Goal: Information Seeking & Learning: Find specific fact

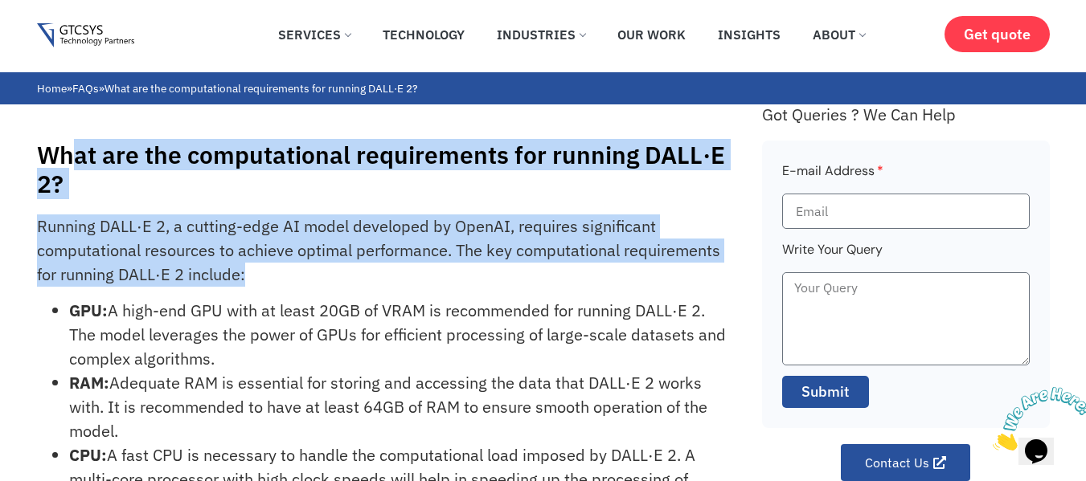
drag, startPoint x: 67, startPoint y: 136, endPoint x: 1097, endPoint y: 281, distance: 1039.5
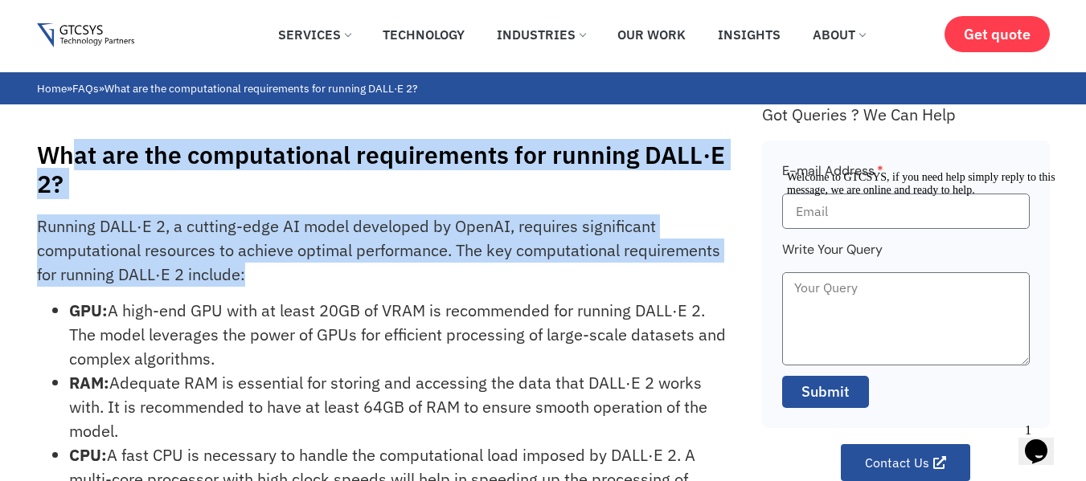
click at [538, 173] on h1 "What are the computational requirements for running DALL·E 2?" at bounding box center [391, 170] width 709 height 58
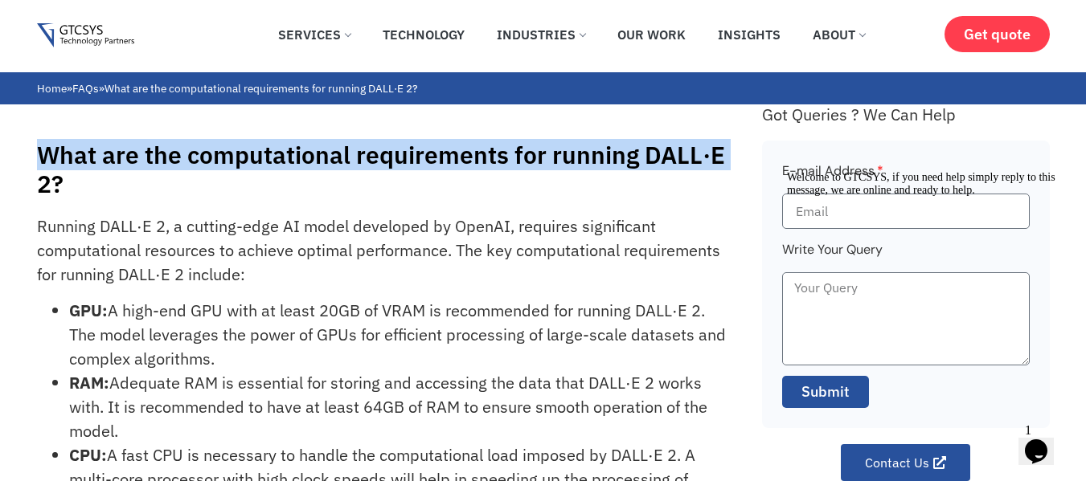
drag, startPoint x: 11, startPoint y: 143, endPoint x: 0, endPoint y: 176, distance: 34.8
click at [0, 176] on div "What are the computational requirements for running DALL·E 2? Running DALL·E 2,…" at bounding box center [543, 373] width 1086 height 539
click at [30, 160] on div "What are the computational requirements for running DALL·E 2? Running DALL·E 2,…" at bounding box center [543, 373] width 1086 height 539
drag, startPoint x: 30, startPoint y: 157, endPoint x: 99, endPoint y: 198, distance: 80.8
click at [99, 198] on div "What are the computational requirements for running DALL·E 2? Running DALL·E 2,…" at bounding box center [543, 373] width 1086 height 539
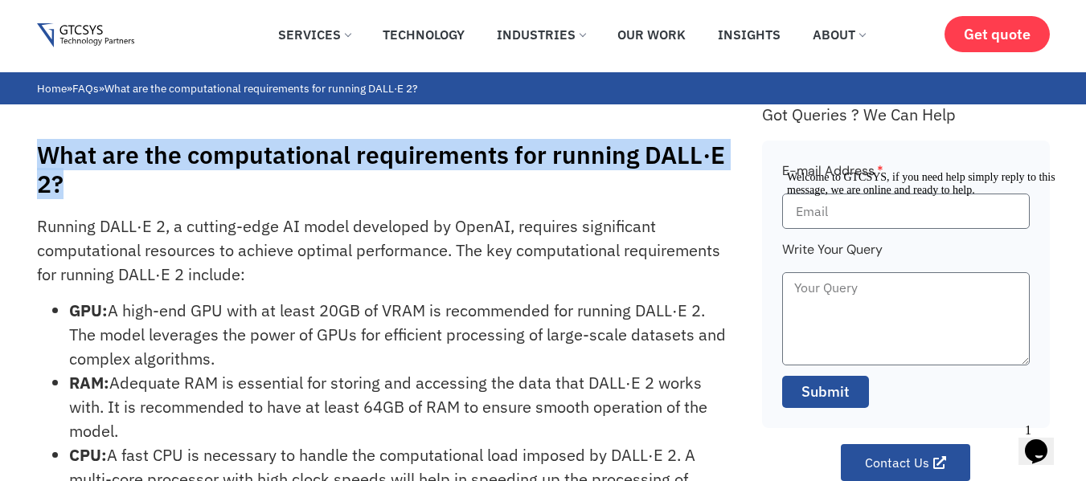
click at [99, 198] on h1 "What are the computational requirements for running DALL·E 2?" at bounding box center [391, 170] width 709 height 58
click at [81, 193] on h1 "What are the computational requirements for running DALL·E 2?" at bounding box center [391, 170] width 709 height 58
drag, startPoint x: 78, startPoint y: 190, endPoint x: 45, endPoint y: 144, distance: 56.4
click at [45, 144] on h1 "What are the computational requirements for running DALL·E 2?" at bounding box center [391, 170] width 709 height 58
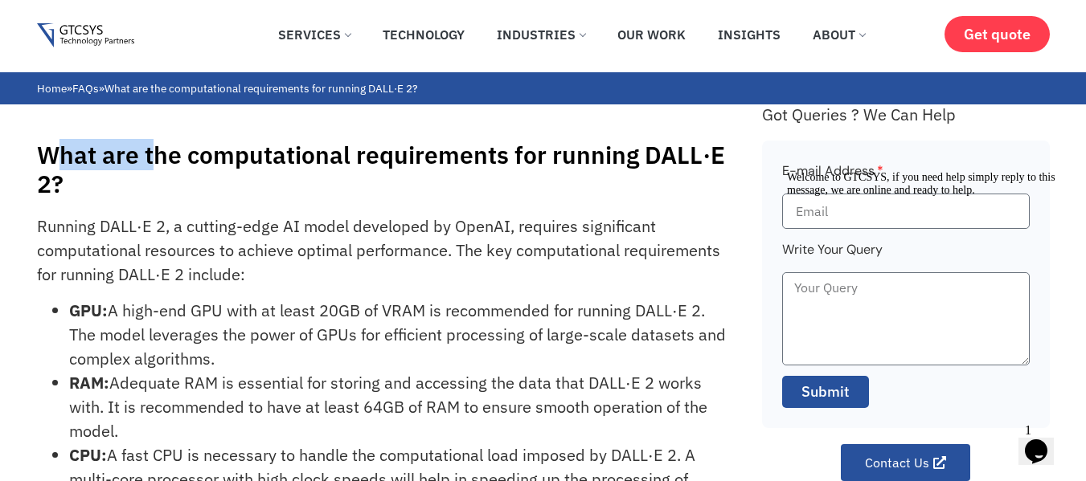
drag, startPoint x: 52, startPoint y: 145, endPoint x: 162, endPoint y: 174, distance: 113.8
click at [162, 174] on h1 "What are the computational requirements for running DALL·E 2?" at bounding box center [391, 170] width 709 height 58
click at [37, 164] on h1 "What are the computational requirements for running DALL·E 2?" at bounding box center [391, 170] width 709 height 58
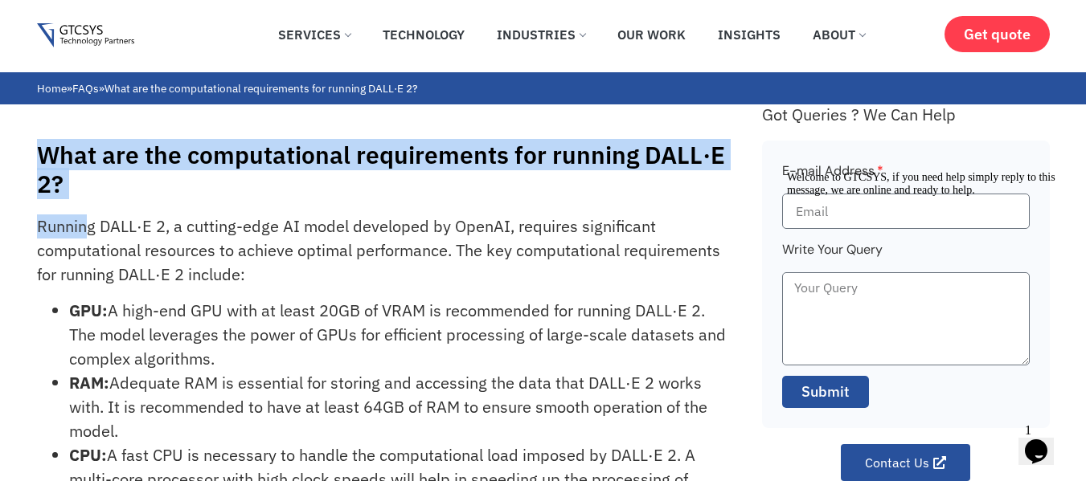
drag, startPoint x: 31, startPoint y: 146, endPoint x: 91, endPoint y: 214, distance: 89.9
click at [91, 214] on div "What are the computational requirements for running DALL·E 2? Running DALL·E 2,…" at bounding box center [543, 373] width 1086 height 539
click at [91, 198] on h1 "What are the computational requirements for running DALL·E 2?" at bounding box center [391, 170] width 709 height 58
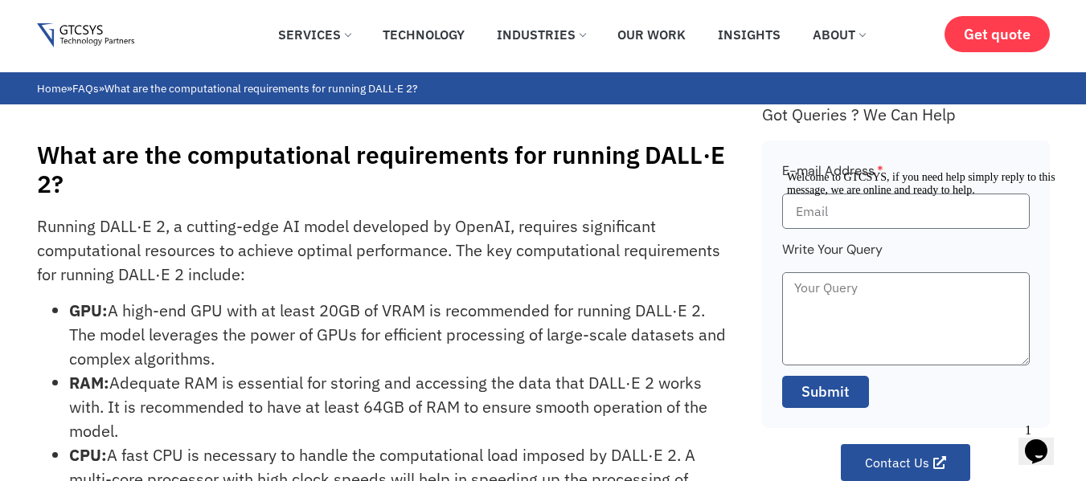
click at [91, 198] on h1 "What are the computational requirements for running DALL·E 2?" at bounding box center [391, 170] width 709 height 58
